Goal: Information Seeking & Learning: Learn about a topic

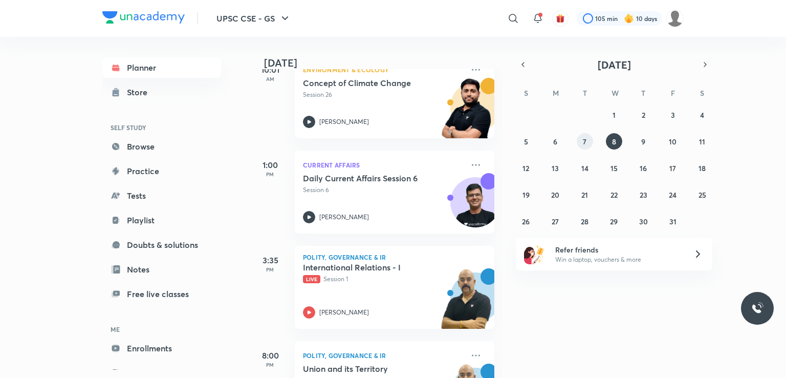
click at [587, 148] on button "7" at bounding box center [585, 141] width 16 height 16
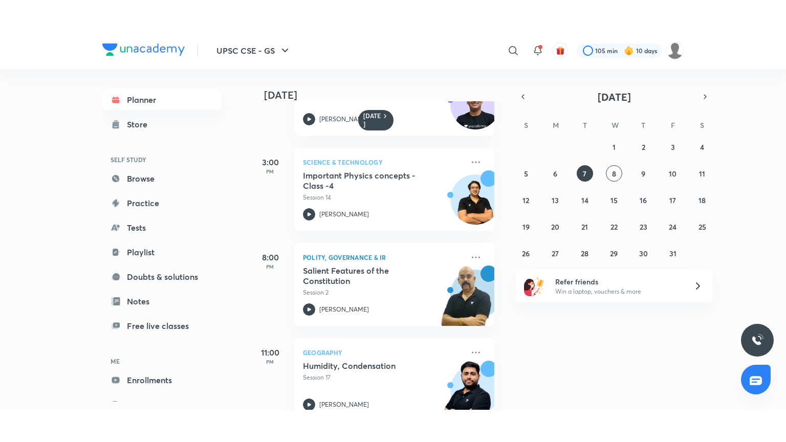
scroll to position [469, 0]
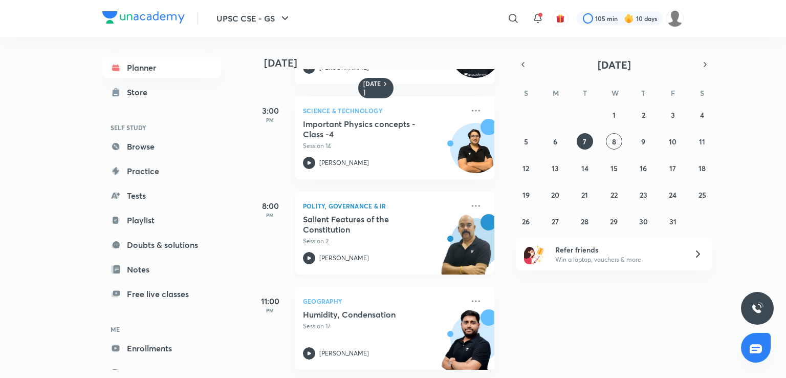
click at [355, 236] on p "Session 2" at bounding box center [383, 240] width 161 height 9
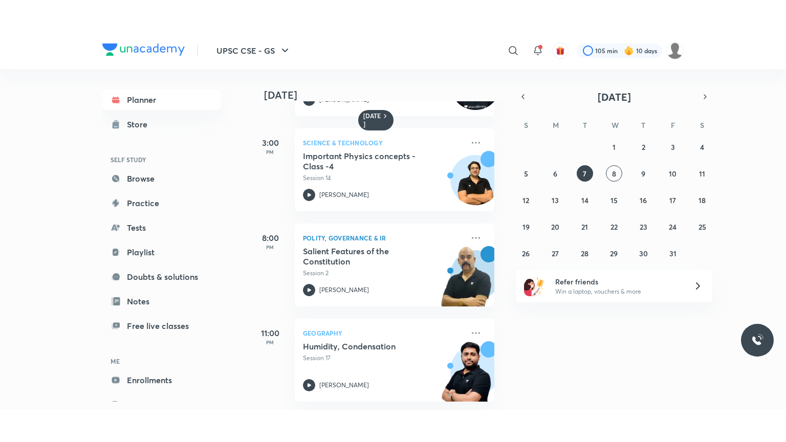
scroll to position [405, 0]
